Goal: Task Accomplishment & Management: Manage account settings

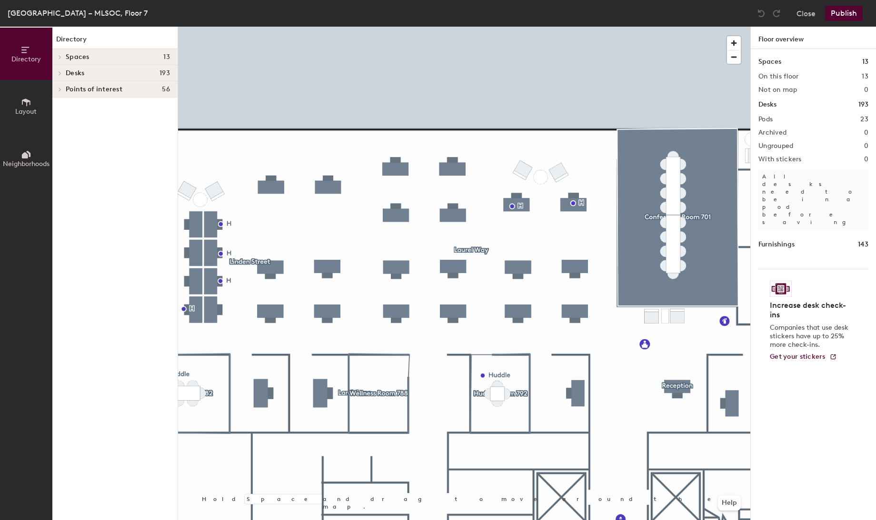
click at [396, 27] on div at bounding box center [464, 27] width 572 height 0
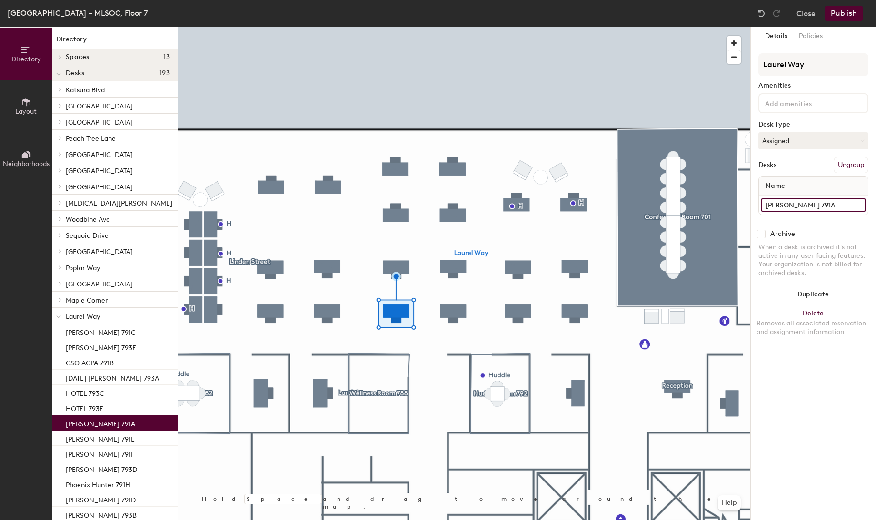
click at [778, 202] on input "[PERSON_NAME] 791A" at bounding box center [812, 204] width 105 height 13
click at [806, 204] on input "[PERSON_NAME] 791A" at bounding box center [812, 204] width 105 height 13
click at [814, 372] on div "Details Policies Laurel Way Amenities Desk Type Assigned Desks Ungroup Name [PE…" at bounding box center [812, 273] width 125 height 493
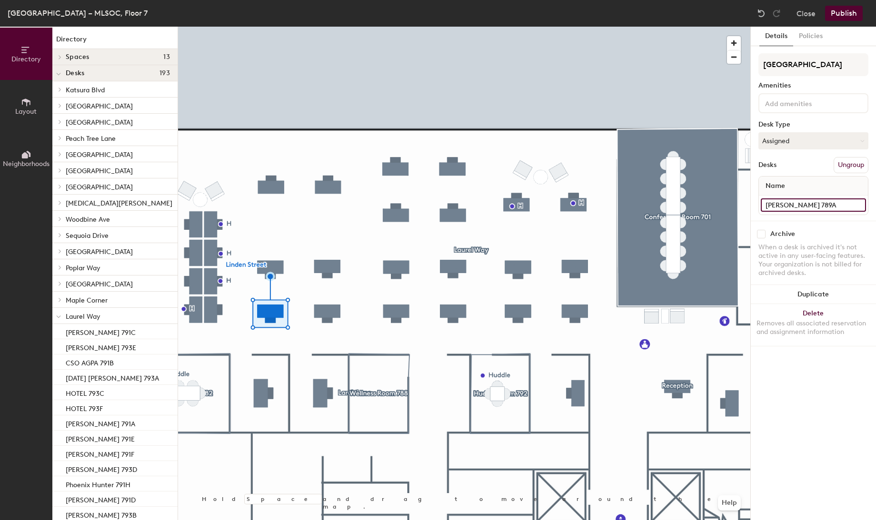
click at [810, 207] on input "[PERSON_NAME] 789A" at bounding box center [812, 204] width 105 height 13
click at [827, 202] on input "[PERSON_NAME] 789A" at bounding box center [812, 204] width 105 height 13
type input "[PERSON_NAME] 789A"
click at [325, 27] on div at bounding box center [464, 27] width 572 height 0
click at [786, 207] on input "[PERSON_NAME] 789D" at bounding box center [812, 204] width 105 height 13
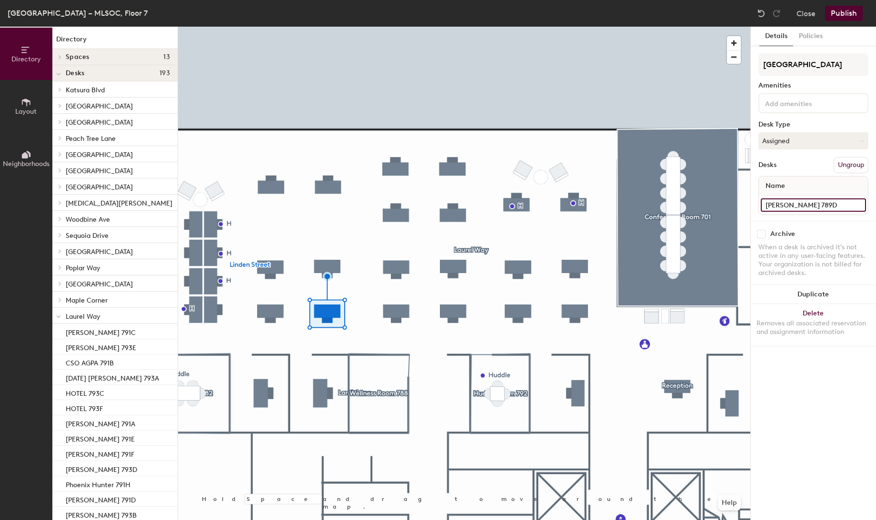
click at [812, 205] on input "[PERSON_NAME] 789D" at bounding box center [812, 204] width 105 height 13
type input "[PERSON_NAME] 789D"
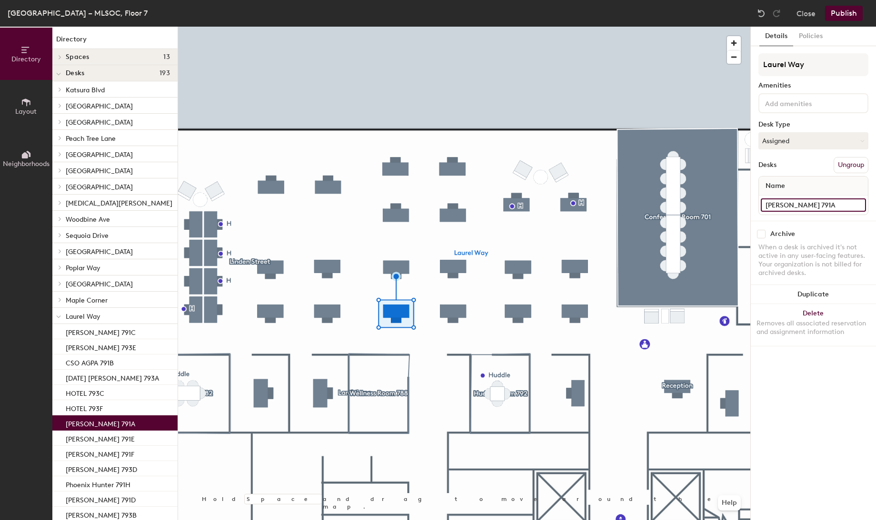
click at [805, 203] on input "[PERSON_NAME] 791A" at bounding box center [812, 204] width 105 height 13
click at [806, 203] on input "[PERSON_NAME] 791A" at bounding box center [812, 204] width 105 height 13
drag, startPoint x: 794, startPoint y: 204, endPoint x: 761, endPoint y: 205, distance: 32.4
click at [761, 205] on input "Vac Supp 791A" at bounding box center [812, 204] width 105 height 13
click at [794, 204] on input "Vac Supp 791A" at bounding box center [812, 204] width 105 height 13
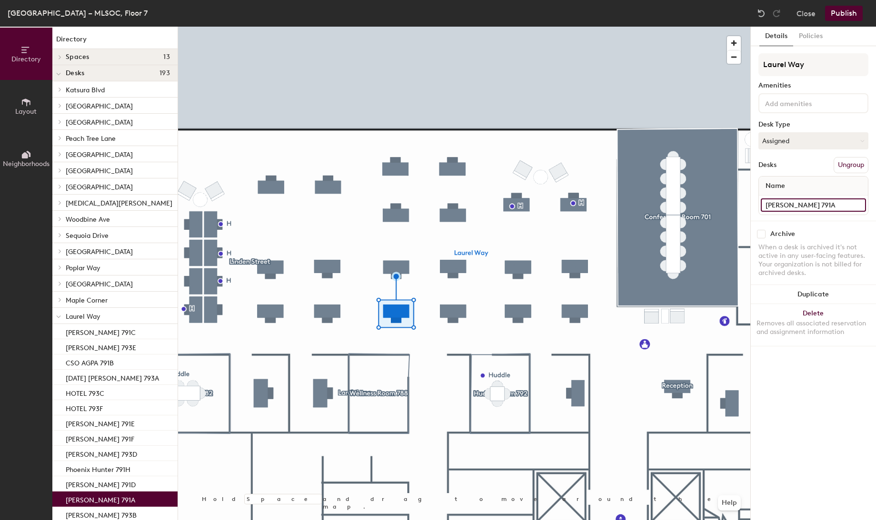
type input "[PERSON_NAME] 791A"
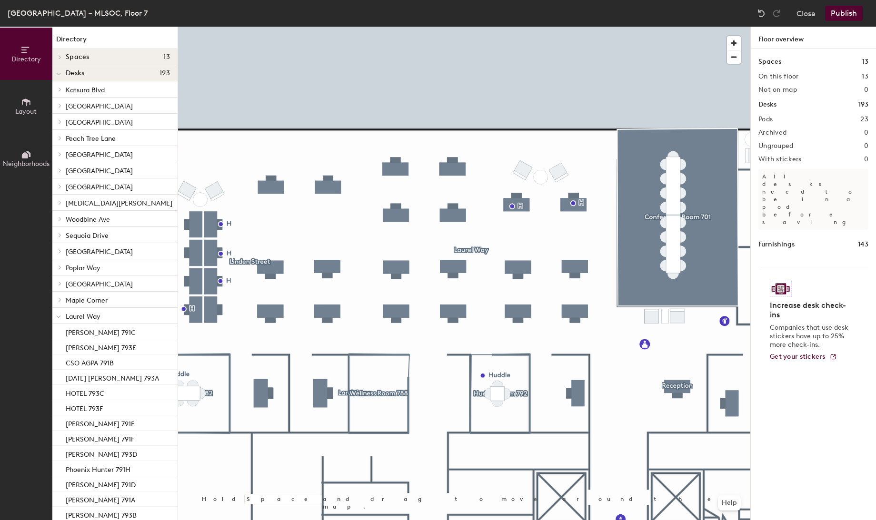
click at [841, 12] on button "Publish" at bounding box center [844, 13] width 38 height 15
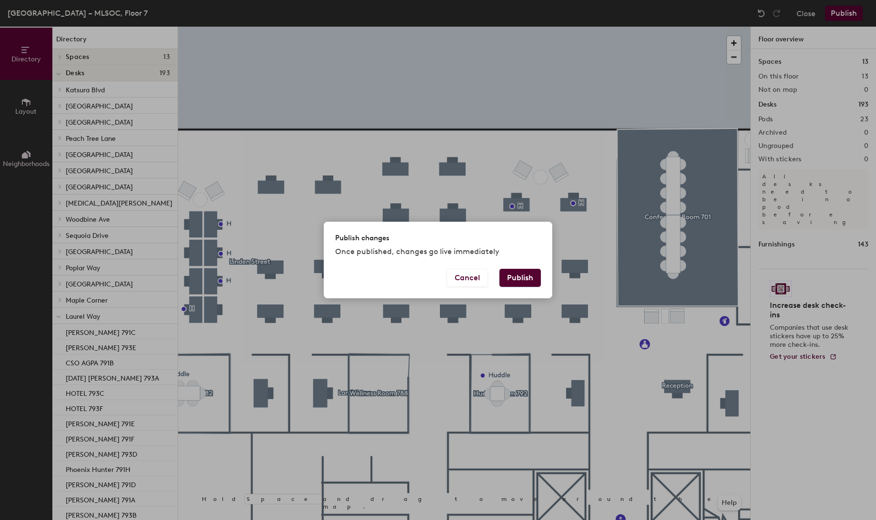
click at [524, 278] on button "Publish" at bounding box center [519, 278] width 41 height 18
